Goal: Information Seeking & Learning: Learn about a topic

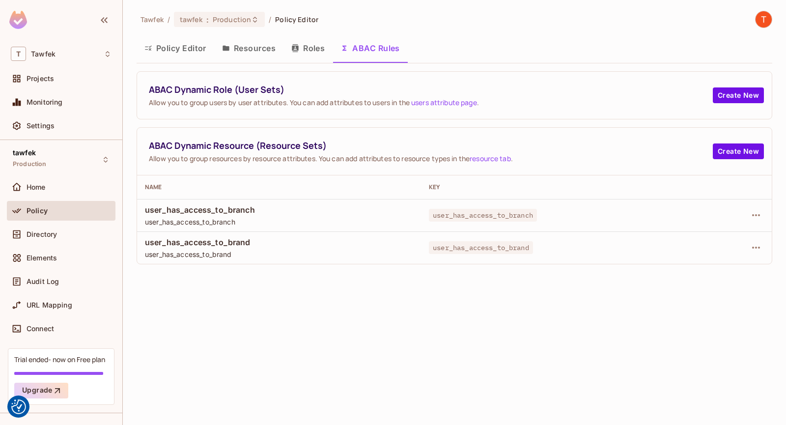
click at [447, 210] on span "user_has_access_to_branch" at bounding box center [483, 215] width 108 height 13
click at [53, 193] on div "Home" at bounding box center [61, 187] width 101 height 12
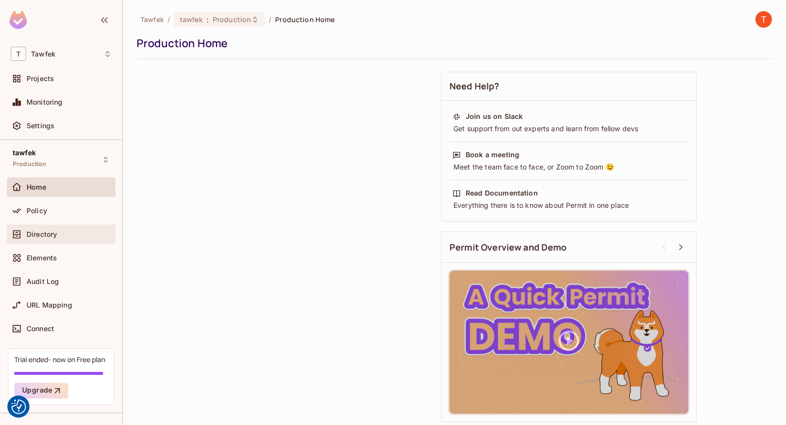
click at [56, 238] on span "Directory" at bounding box center [42, 234] width 30 height 8
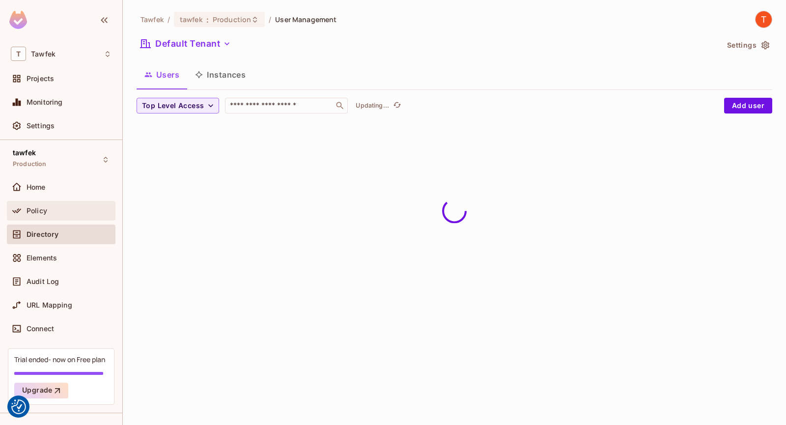
click at [57, 210] on div "Policy" at bounding box center [69, 211] width 85 height 8
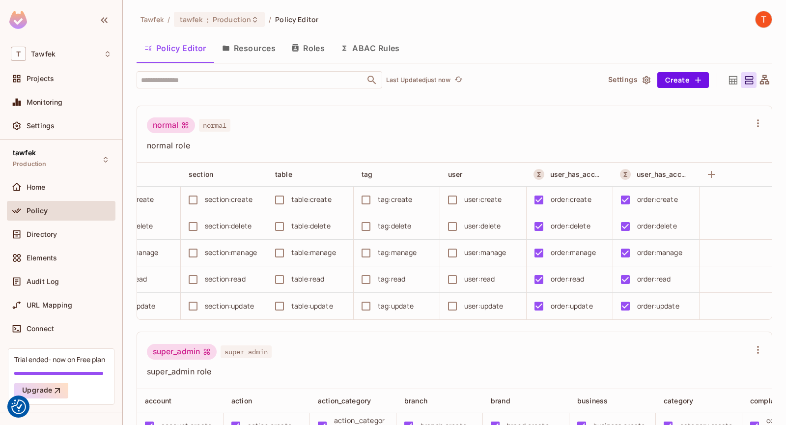
scroll to position [0, 1457]
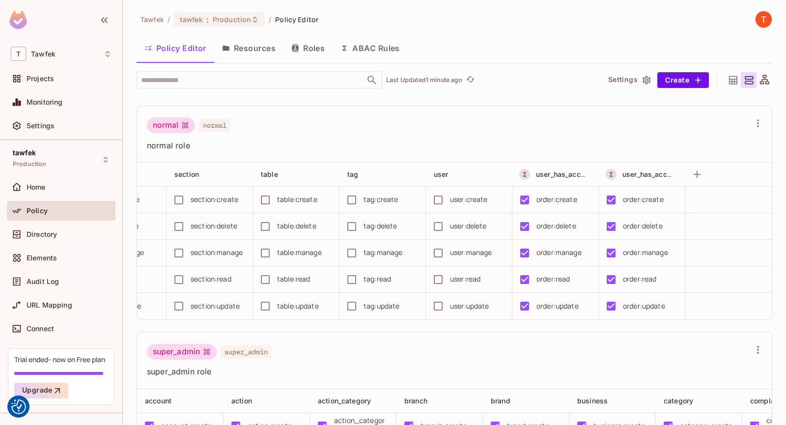
drag, startPoint x: 389, startPoint y: 47, endPoint x: 462, endPoint y: 92, distance: 85.6
click at [389, 47] on button "ABAC Rules" at bounding box center [370, 48] width 75 height 25
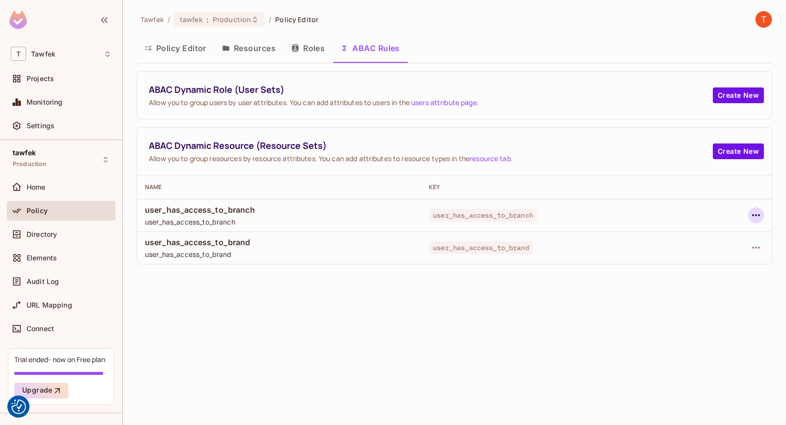
click at [761, 213] on icon "button" at bounding box center [756, 215] width 12 height 12
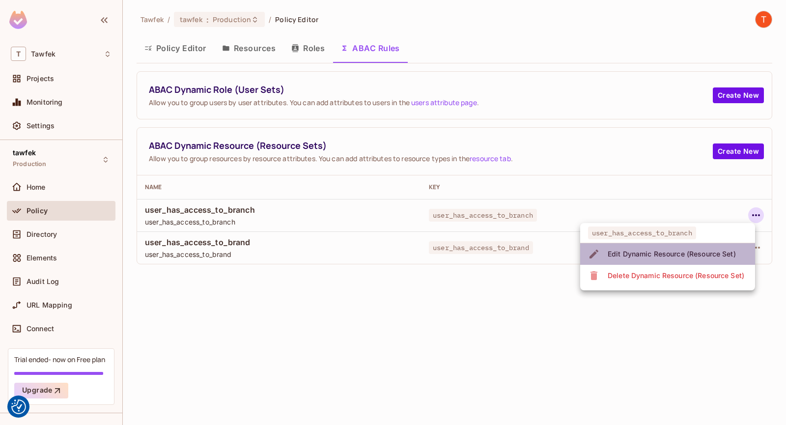
click at [663, 261] on span "Edit Dynamic Resource (Resource Set)" at bounding box center [672, 254] width 134 height 16
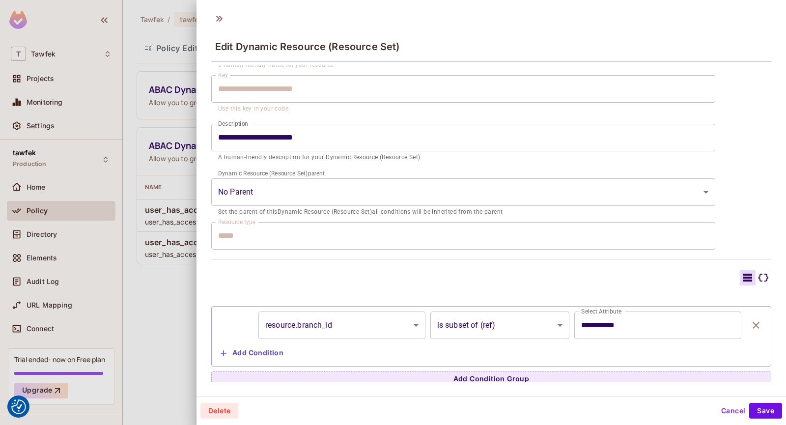
scroll to position [71, 0]
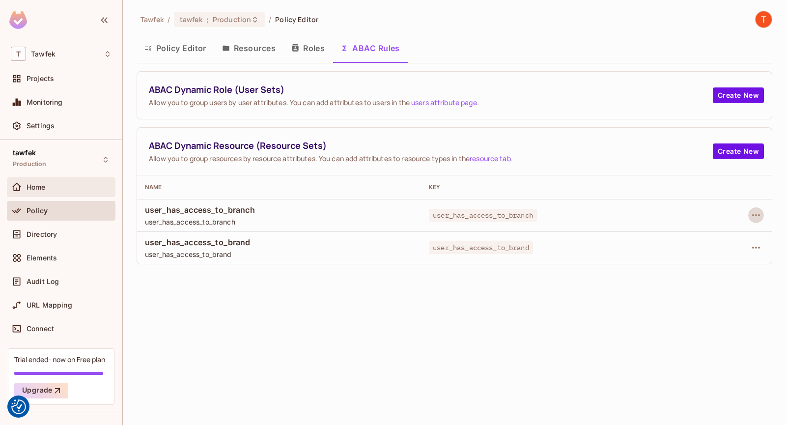
click at [71, 177] on div "Home" at bounding box center [61, 187] width 109 height 20
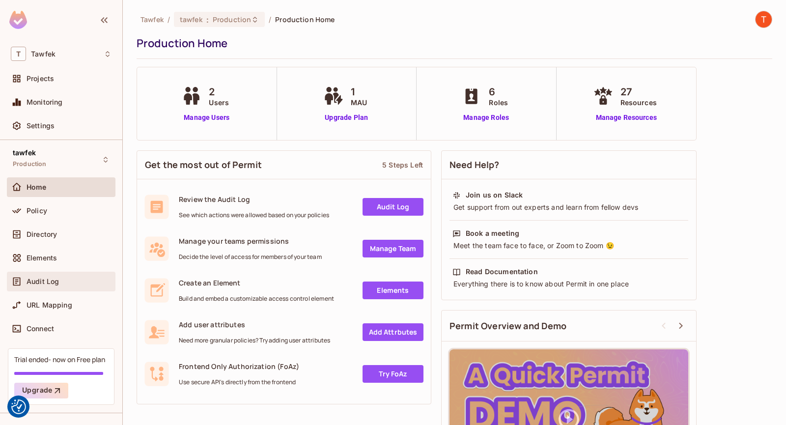
click at [62, 288] on div "Audit Log" at bounding box center [61, 282] width 109 height 20
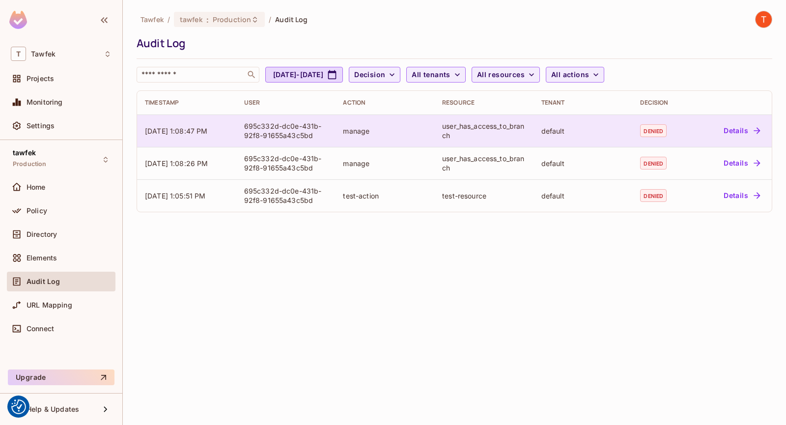
click at [536, 138] on td "default" at bounding box center [583, 131] width 99 height 32
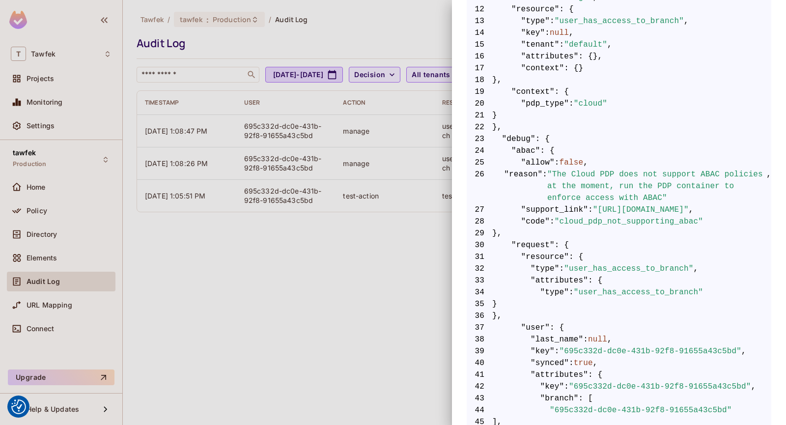
scroll to position [327, 0]
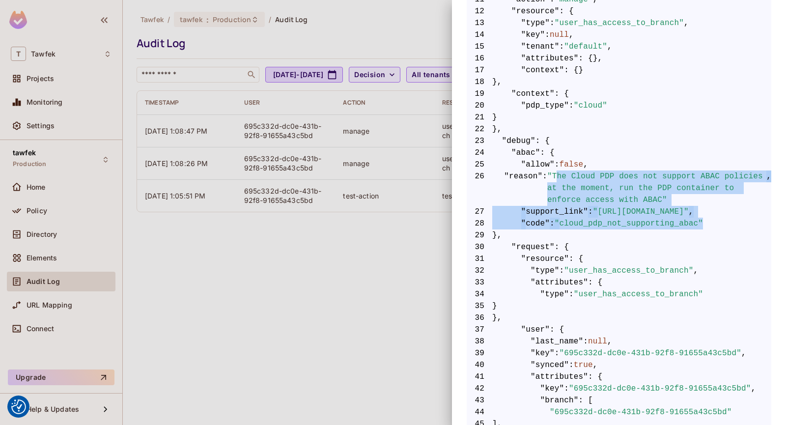
drag, startPoint x: 555, startPoint y: 175, endPoint x: 714, endPoint y: 223, distance: 165.1
click at [714, 223] on code "1 { 2 "allow" : false , 3 "query" : { 4 "user" : { 5 "key" : "695c332d-dc0e-431…" at bounding box center [619, 377] width 305 height 1003
click at [713, 227] on span "28 "code" : "cloud_pdp_not_supporting_abac"" at bounding box center [619, 224] width 305 height 12
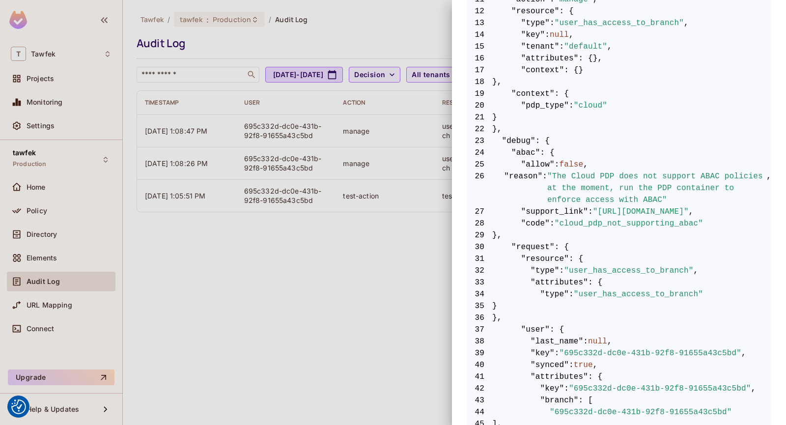
click at [546, 175] on span ":" at bounding box center [545, 188] width 5 height 35
click at [674, 227] on span ""cloud_pdp_not_supporting_abac"" at bounding box center [629, 224] width 148 height 12
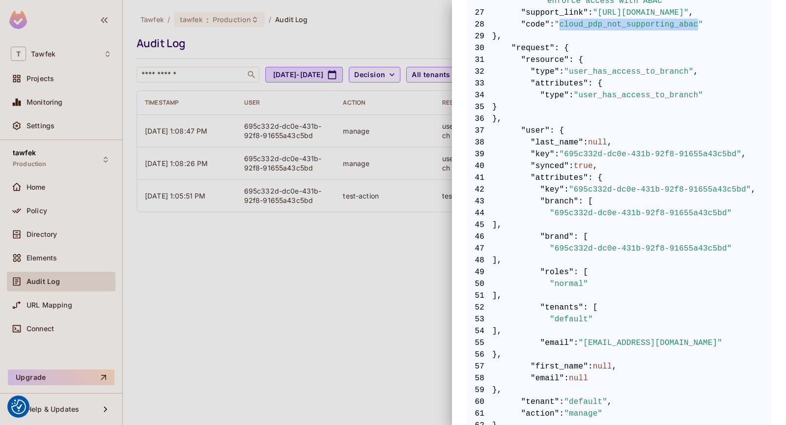
scroll to position [524, 0]
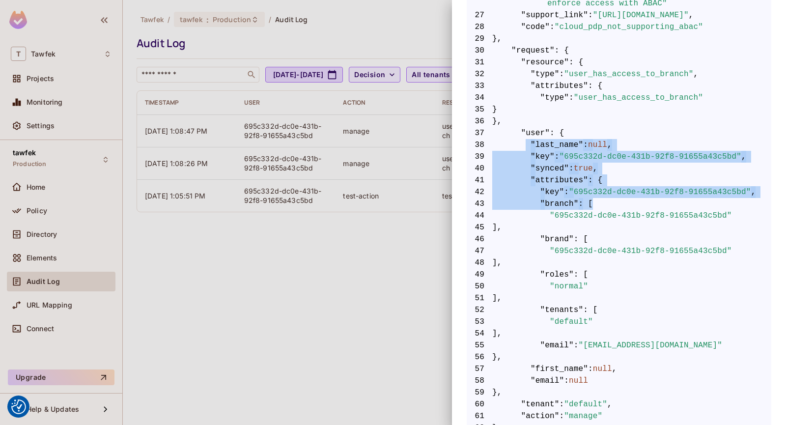
drag, startPoint x: 525, startPoint y: 139, endPoint x: 626, endPoint y: 208, distance: 122.0
click at [625, 207] on code "1 { 2 "allow" : false , 3 "query" : { 4 "user" : { 5 "key" : "695c332d-dc0e-431…" at bounding box center [619, 180] width 305 height 1003
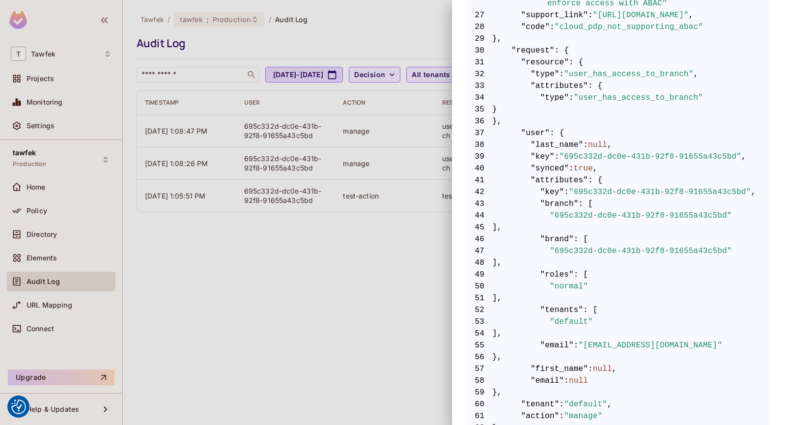
click at [628, 211] on span ""695c332d-dc0e-431b-92f8-91655a43c5bd"" at bounding box center [641, 216] width 182 height 12
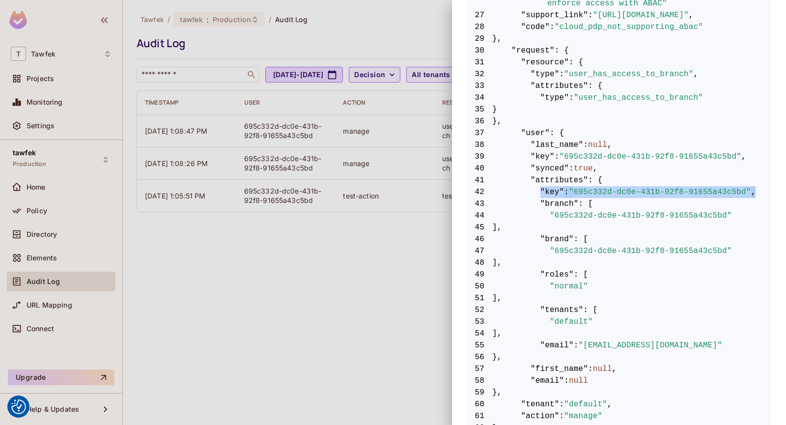
scroll to position [0, 97]
drag, startPoint x: 646, startPoint y: 192, endPoint x: 769, endPoint y: 209, distance: 124.1
click at [769, 209] on div "Audit Event Timestamp [DATE] 1:08:47 PM User 695c332d-dc0e-431b-92f8-91655a43c5…" at bounding box center [619, 212] width 334 height 425
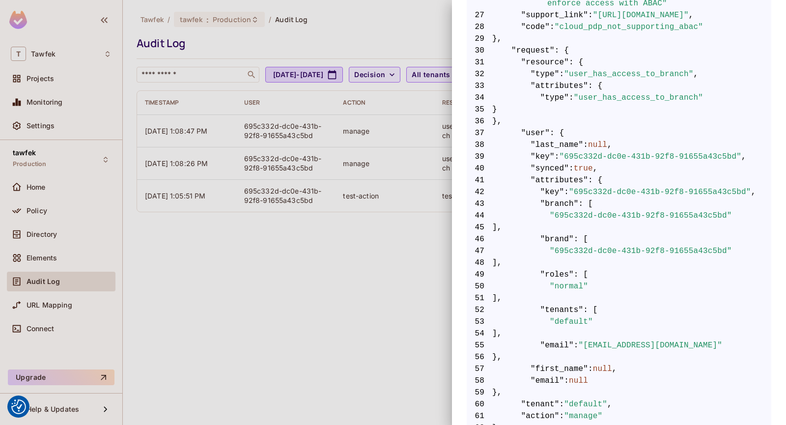
click at [660, 236] on span "46 "brand" : [" at bounding box center [619, 239] width 305 height 12
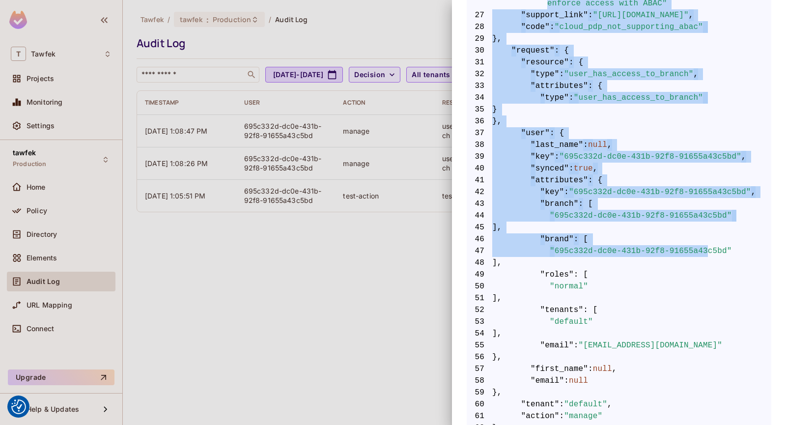
scroll to position [0, 0]
drag, startPoint x: 602, startPoint y: 257, endPoint x: 357, endPoint y: 204, distance: 250.2
click at [331, 199] on div "Audit Event Timestamp [DATE] 1:08:47 PM User 695c332d-dc0e-431b-92f8-91655a43c5…" at bounding box center [393, 212] width 786 height 425
click at [633, 228] on span "45 ]," at bounding box center [619, 228] width 305 height 12
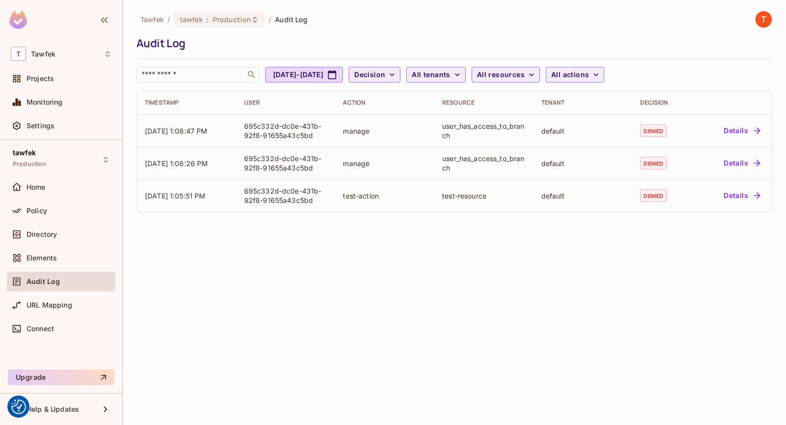
click at [421, 264] on div "Tawfek / tawfek : Production / Audit Log Audit Log ​ [DATE] - [DATE] Decision A…" at bounding box center [454, 212] width 663 height 425
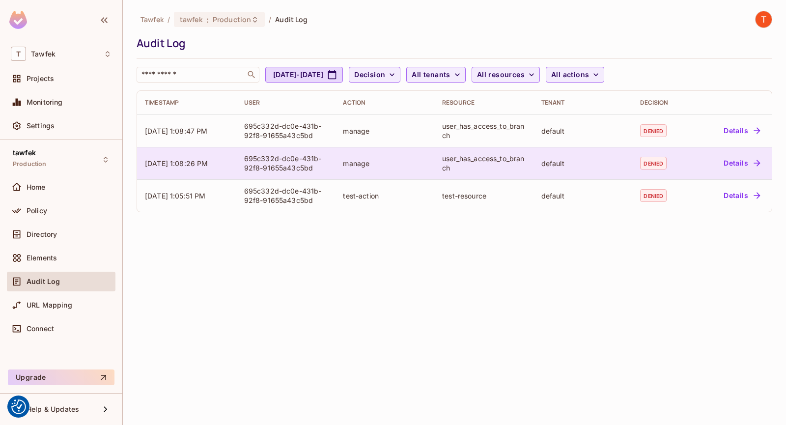
click at [622, 154] on td "default" at bounding box center [583, 163] width 99 height 32
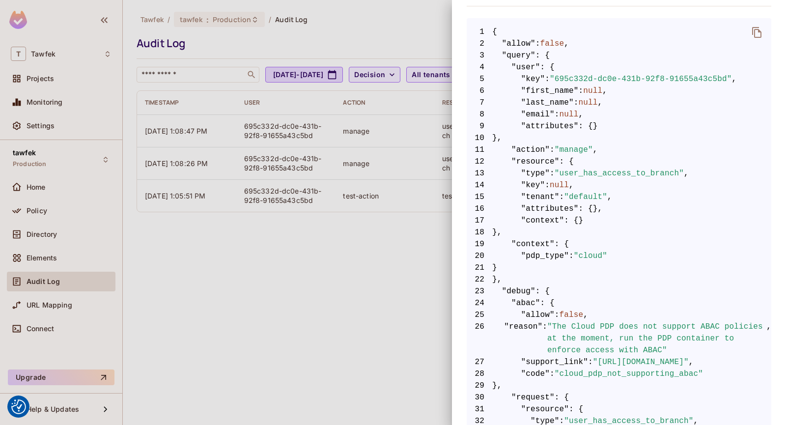
scroll to position [197, 0]
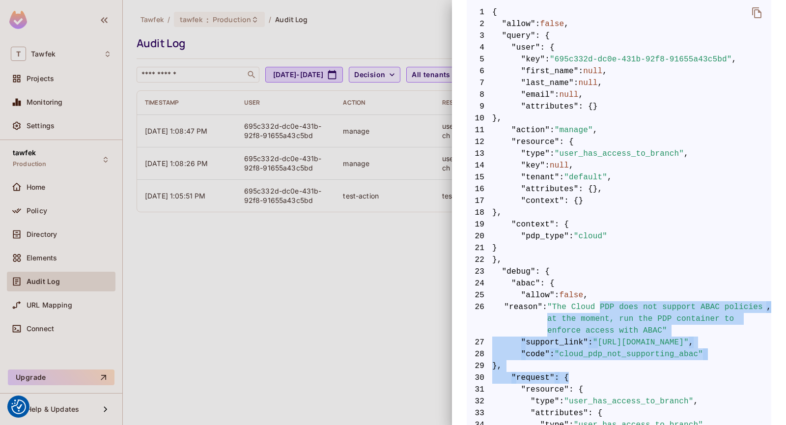
drag, startPoint x: 610, startPoint y: 308, endPoint x: 699, endPoint y: 374, distance: 110.3
click at [692, 372] on span "30 "request" : {" at bounding box center [619, 378] width 305 height 12
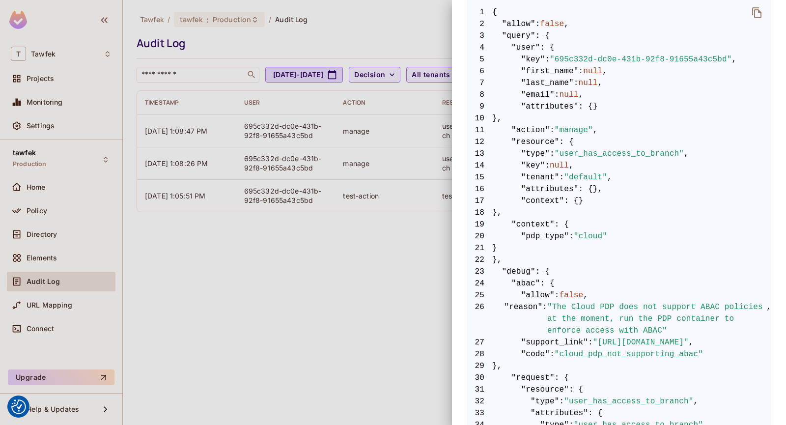
click at [692, 372] on span "30 "request" : {" at bounding box center [619, 378] width 305 height 12
